Goal: Task Accomplishment & Management: Manage account settings

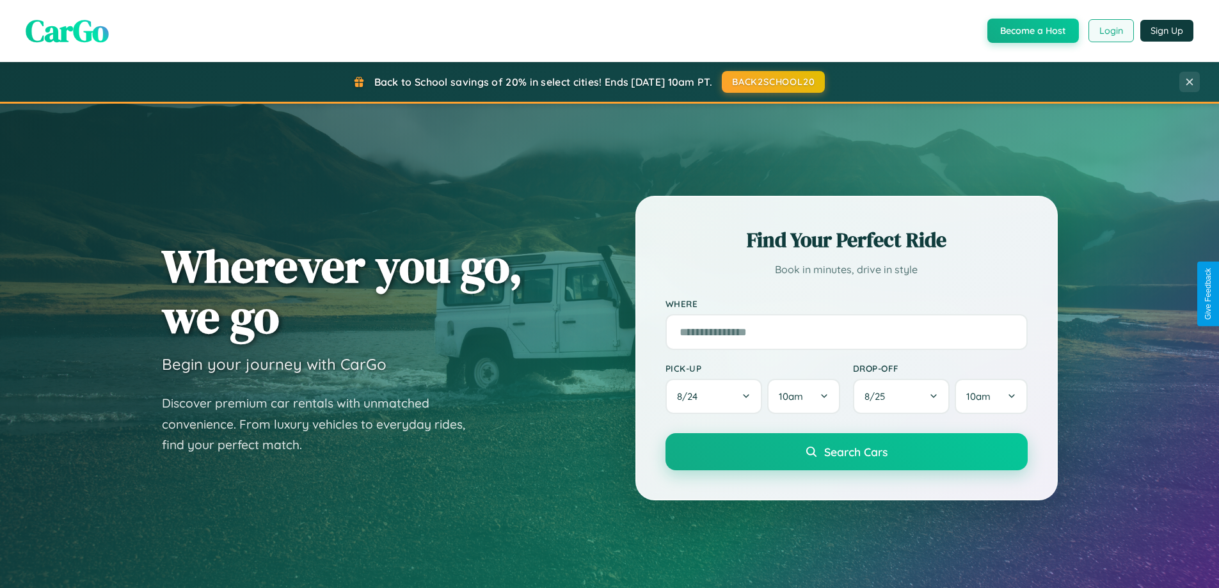
click at [1110, 31] on button "Login" at bounding box center [1110, 30] width 45 height 23
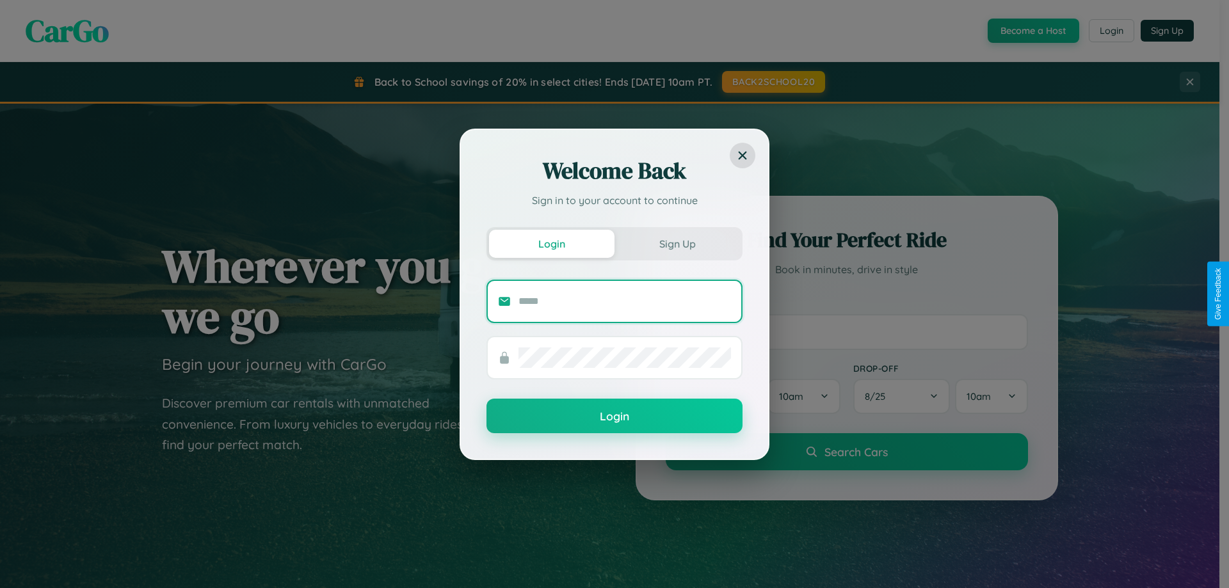
click at [624, 301] on input "text" at bounding box center [624, 301] width 212 height 20
type input "**********"
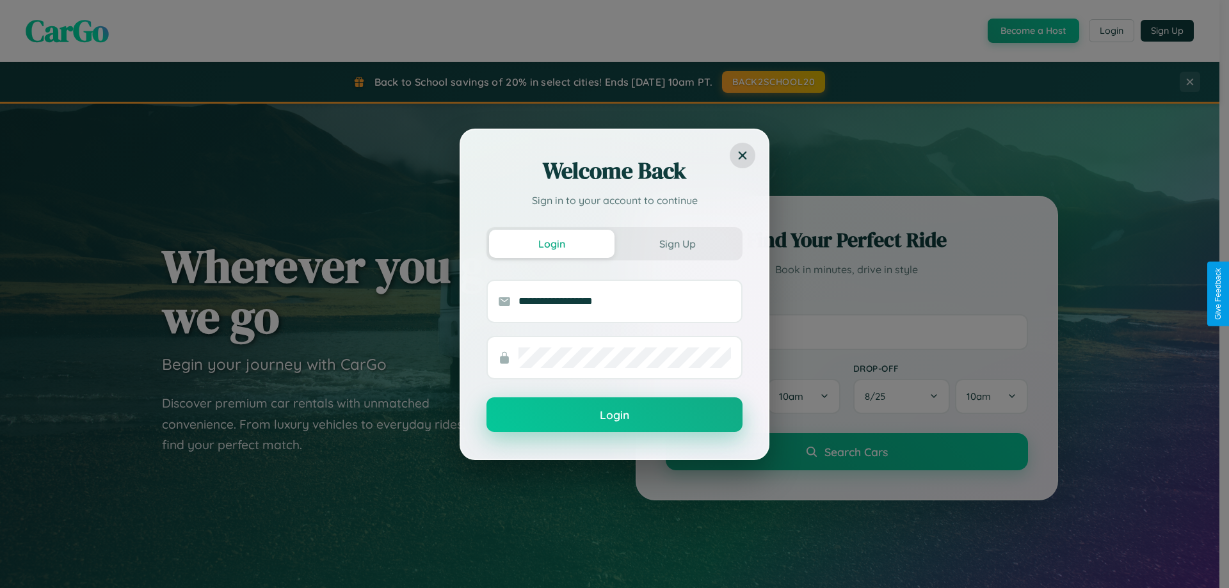
click at [614, 415] on button "Login" at bounding box center [614, 414] width 256 height 35
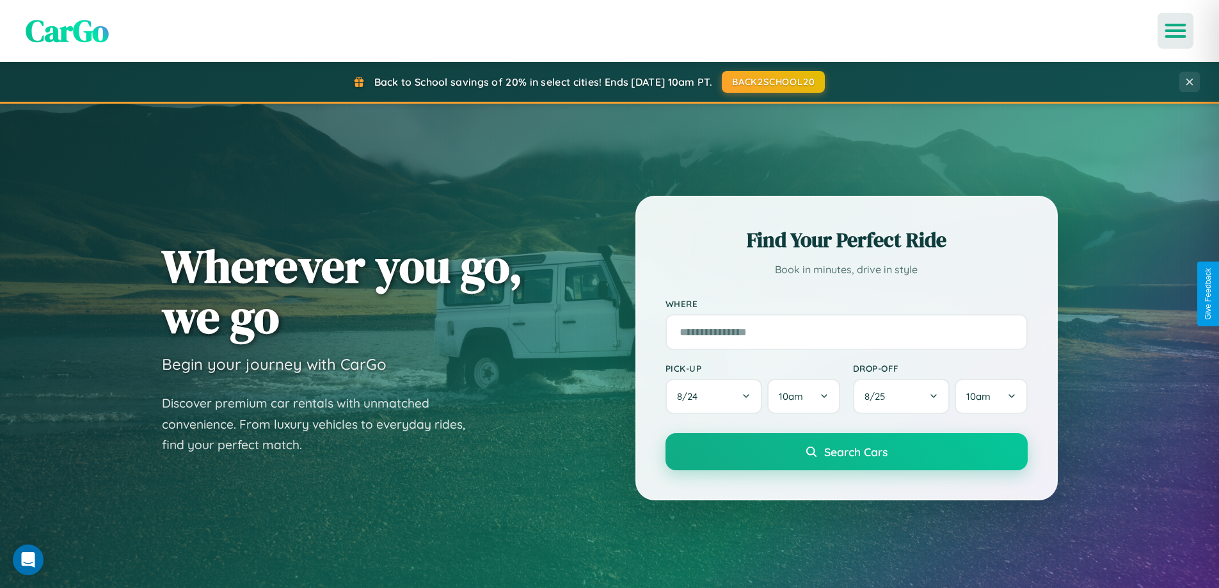
click at [1175, 31] on icon "Open menu" at bounding box center [1175, 31] width 19 height 12
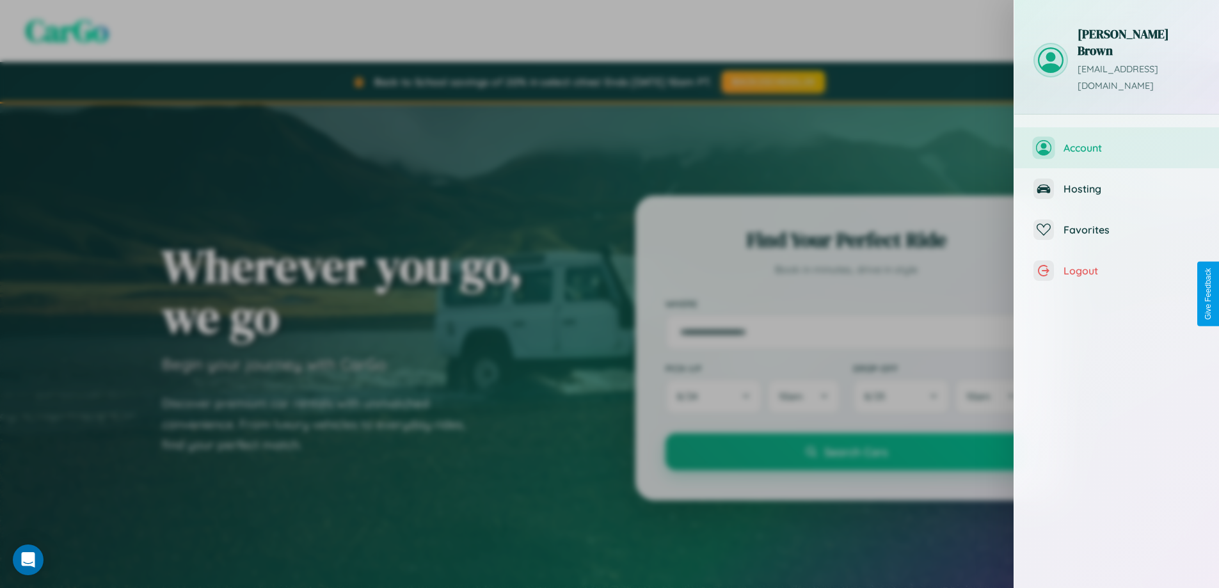
click at [1117, 141] on span "Account" at bounding box center [1131, 147] width 136 height 13
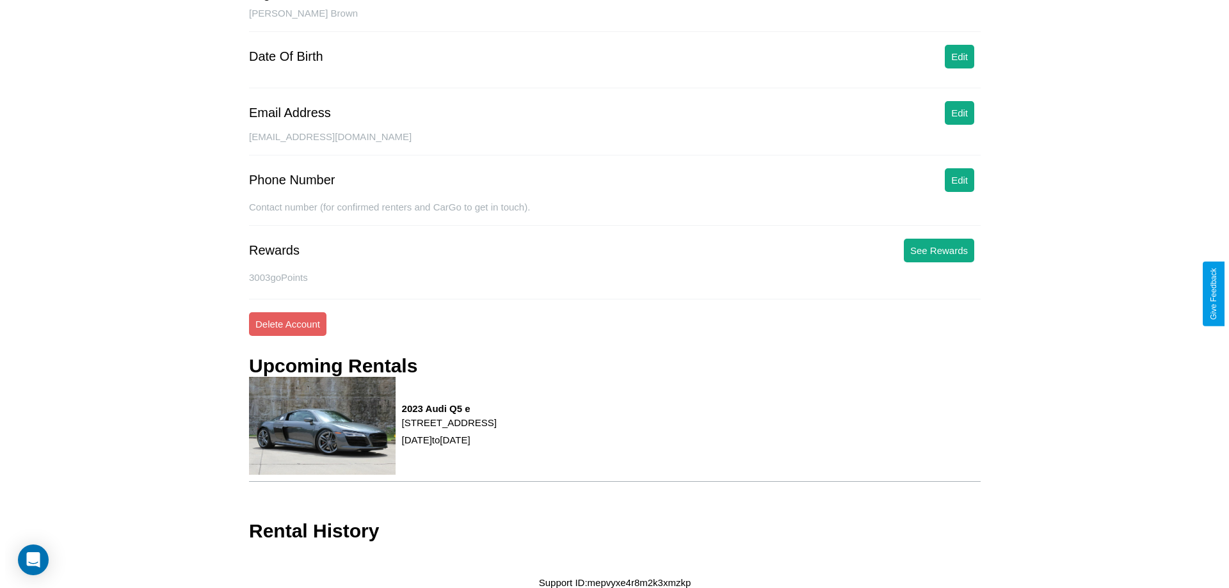
scroll to position [136, 0]
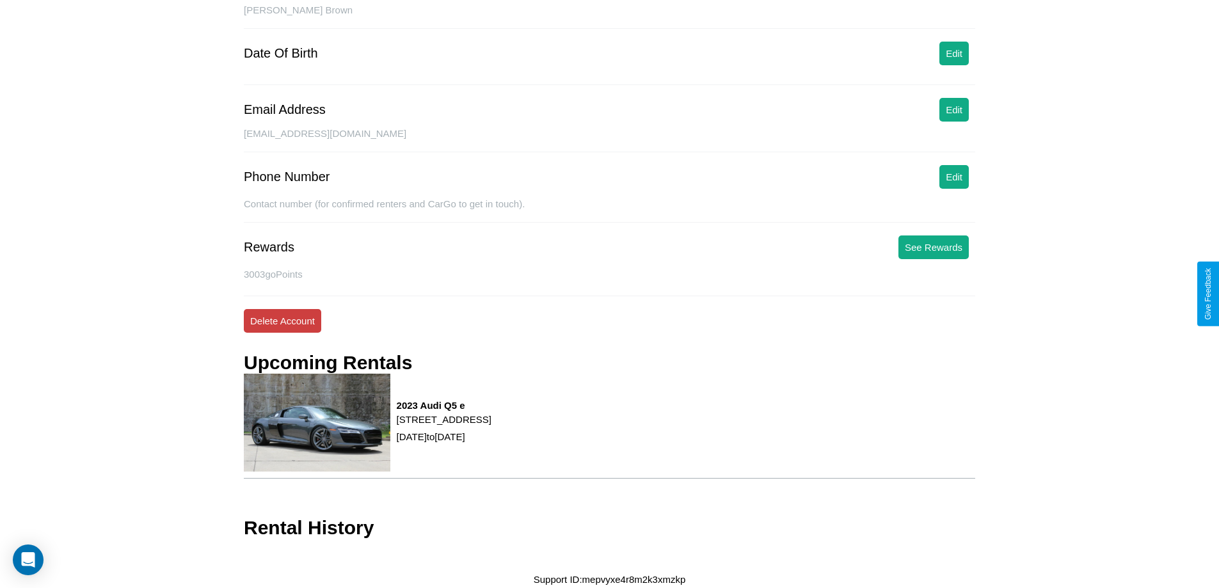
click at [282, 321] on button "Delete Account" at bounding box center [282, 321] width 77 height 24
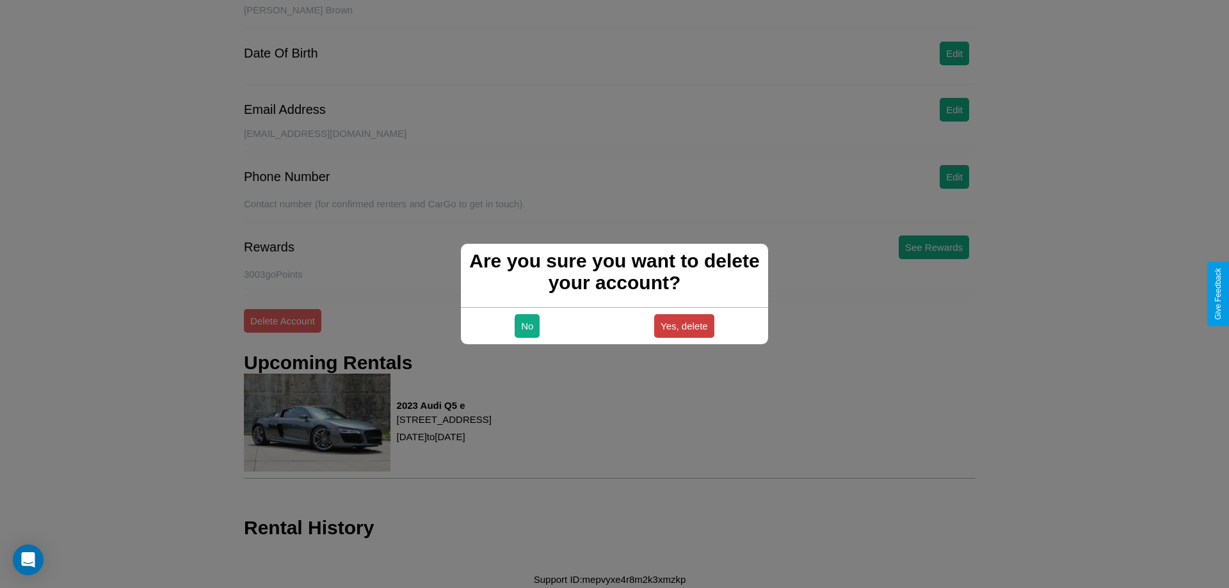
click at [683, 326] on button "Yes, delete" at bounding box center [684, 326] width 60 height 24
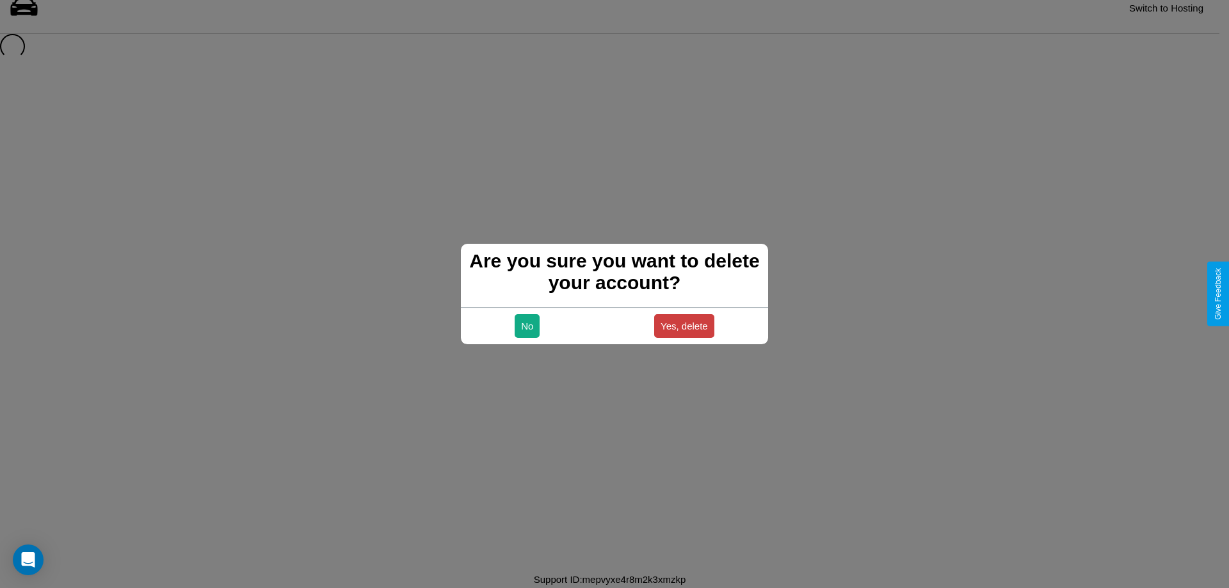
scroll to position [17, 0]
